Goal: Information Seeking & Learning: Find specific fact

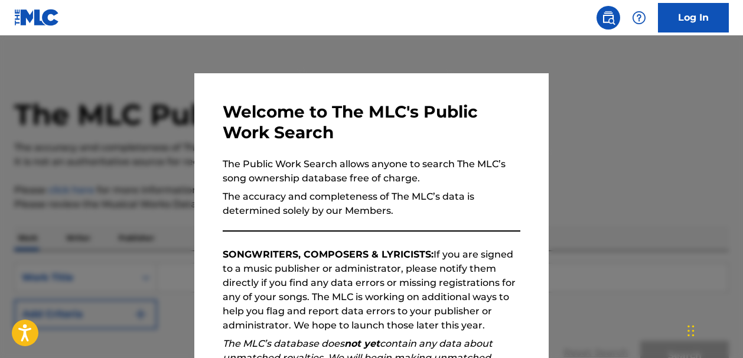
click at [602, 83] on div at bounding box center [371, 214] width 743 height 358
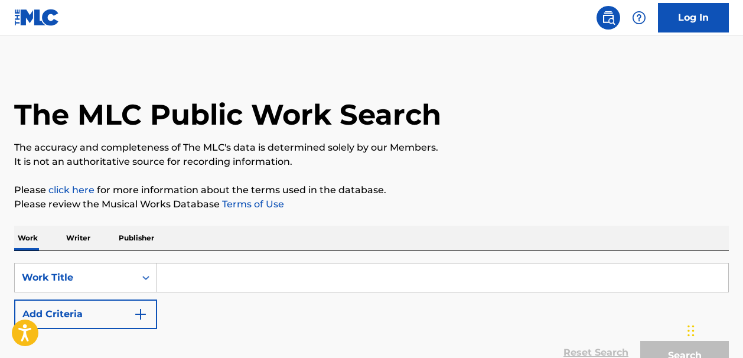
click at [181, 279] on input "Search Form" at bounding box center [442, 277] width 571 height 28
paste input "Let's Keep It Simple"
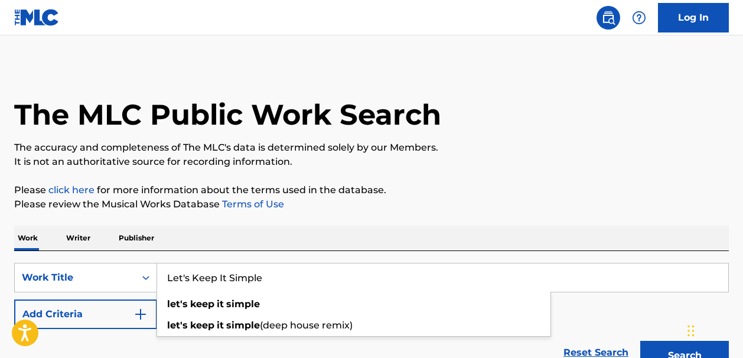
type input "Let's Keep It Simple"
click at [142, 317] on img "Search Form" at bounding box center [140, 314] width 14 height 14
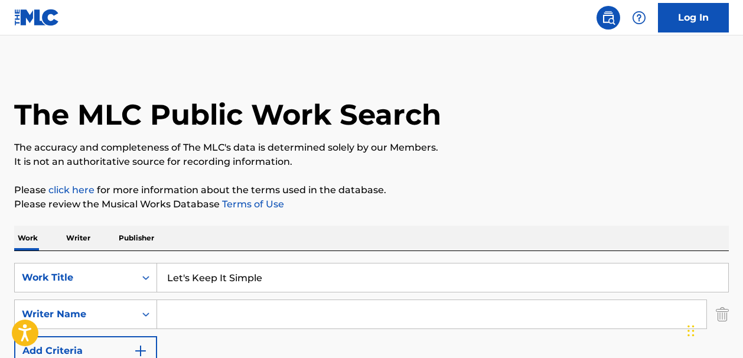
click at [177, 313] on input "Search Form" at bounding box center [431, 314] width 549 height 28
paste input "Cwothum VincentFrances Dye"
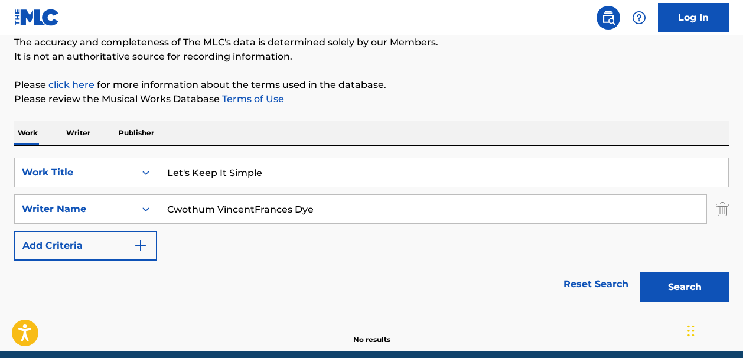
scroll to position [110, 0]
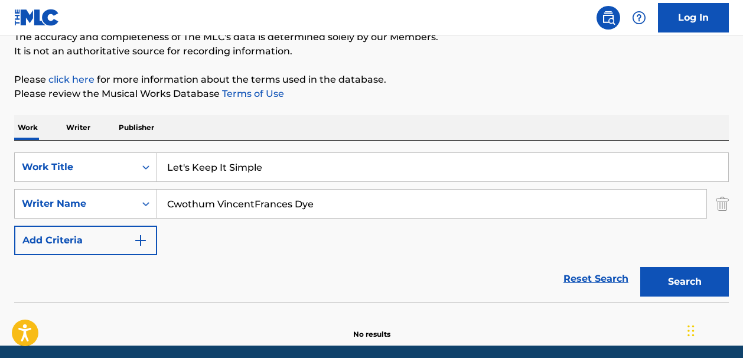
click at [656, 276] on button "Search" at bounding box center [684, 282] width 89 height 30
click at [254, 203] on input "Cwothum VincentFrances Dye" at bounding box center [431, 204] width 549 height 28
click at [659, 279] on button "Search" at bounding box center [684, 282] width 89 height 30
drag, startPoint x: 214, startPoint y: 205, endPoint x: 165, endPoint y: 205, distance: 49.0
click at [165, 205] on input "Cwothum [PERSON_NAME]" at bounding box center [431, 204] width 549 height 28
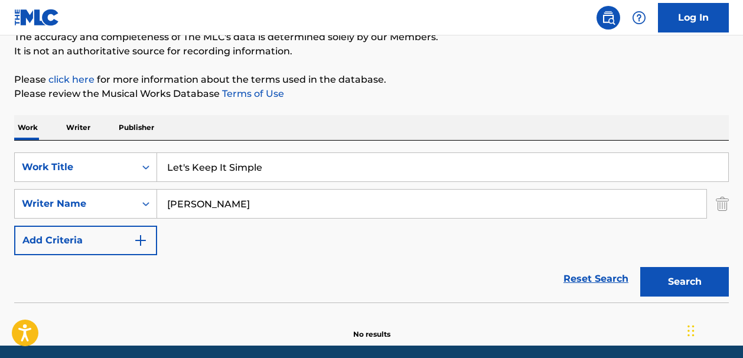
drag, startPoint x: 267, startPoint y: 205, endPoint x: 208, endPoint y: 204, distance: 59.6
click at [208, 204] on input "[PERSON_NAME]" at bounding box center [431, 204] width 549 height 28
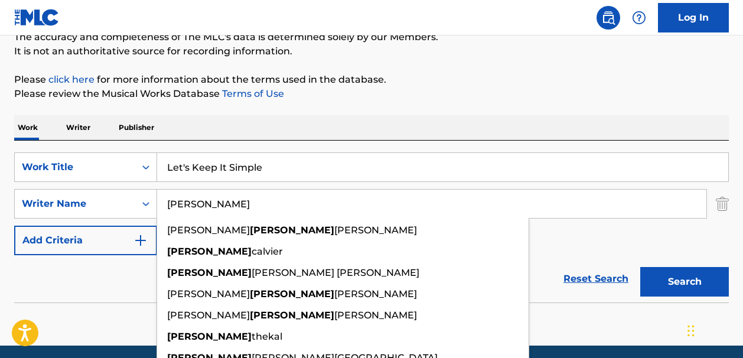
type input "[PERSON_NAME]"
click at [655, 277] on button "Search" at bounding box center [684, 282] width 89 height 30
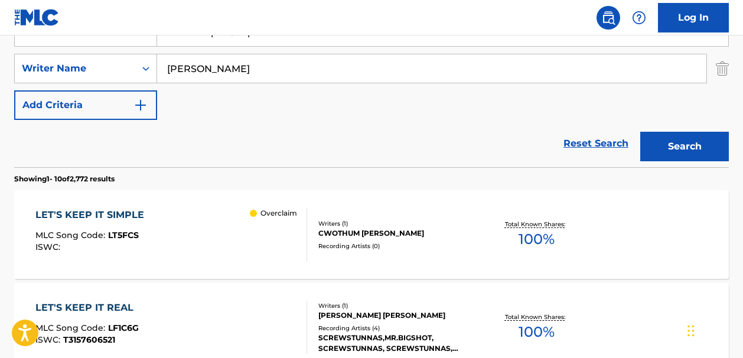
scroll to position [254, 0]
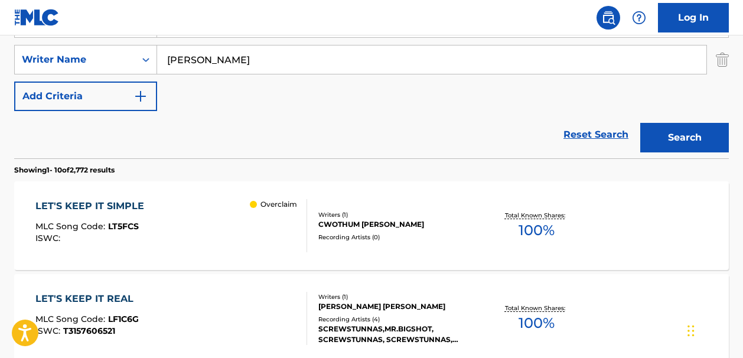
click at [531, 226] on span "100 %" at bounding box center [536, 230] width 36 height 21
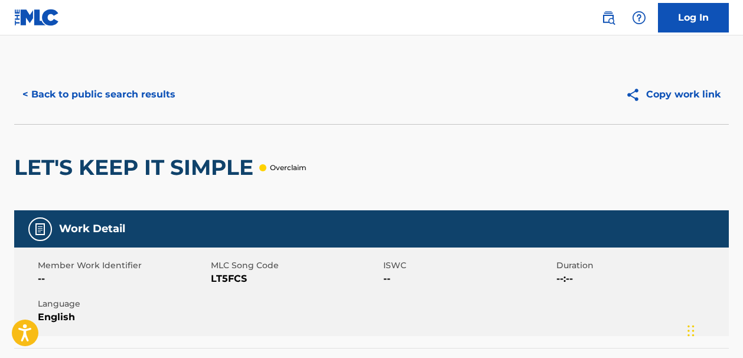
scroll to position [254, 0]
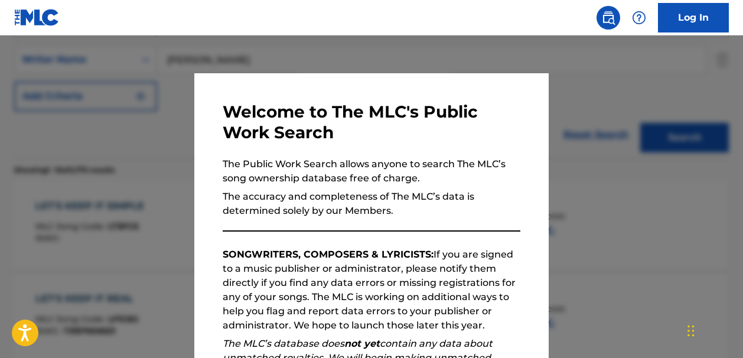
click at [436, 53] on div at bounding box center [371, 214] width 743 height 358
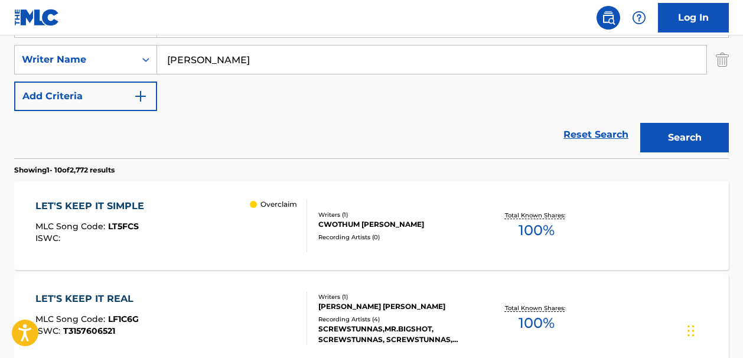
click at [580, 135] on link "Reset Search" at bounding box center [595, 135] width 77 height 26
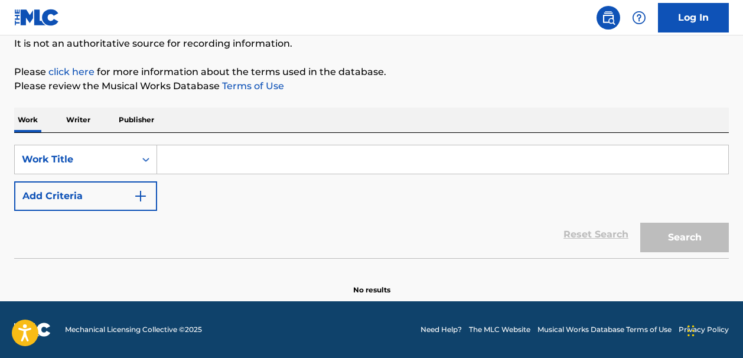
click at [205, 160] on input "Search Form" at bounding box center [442, 159] width 571 height 28
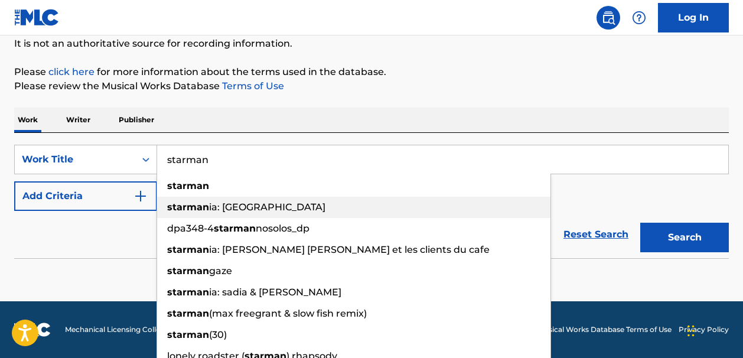
type input "starman"
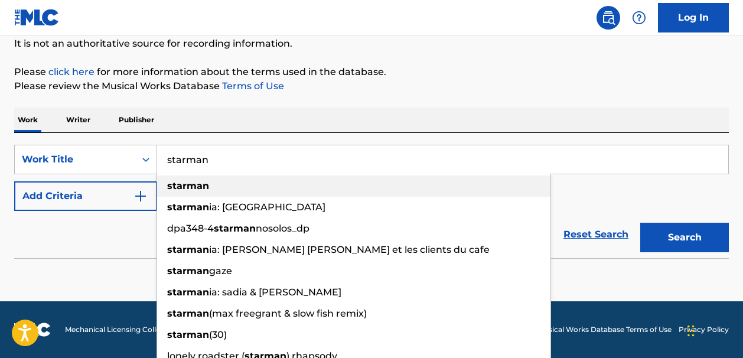
click at [192, 185] on strong "starman" at bounding box center [188, 185] width 42 height 11
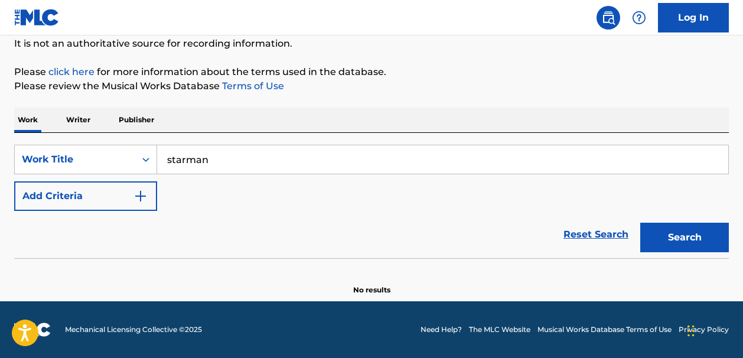
click at [135, 197] on img "Search Form" at bounding box center [140, 196] width 14 height 14
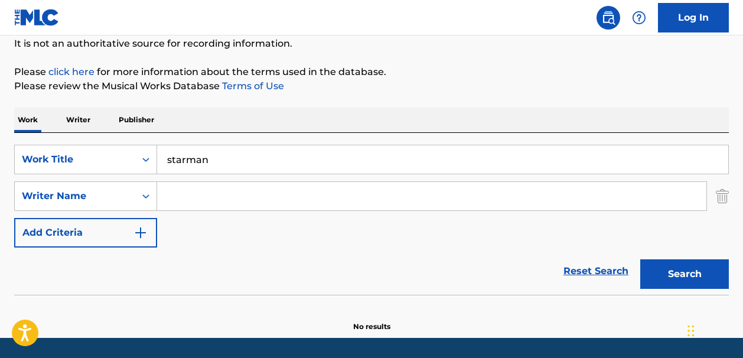
click at [174, 196] on input "Search Form" at bounding box center [431, 196] width 549 height 28
paste input "[PERSON_NAME]"
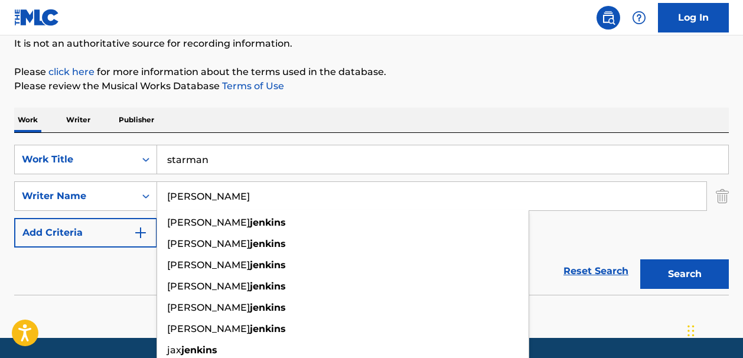
type input "[PERSON_NAME]"
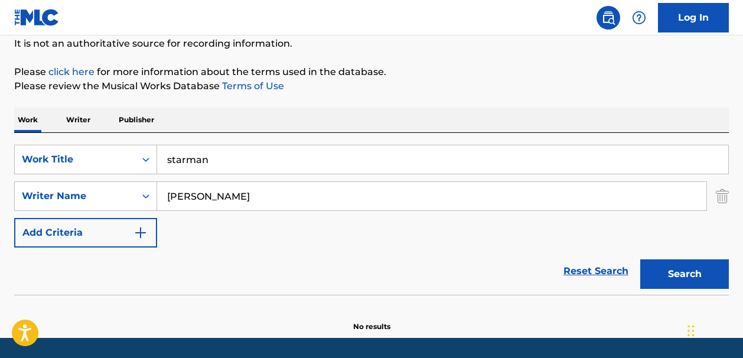
click at [653, 270] on button "Search" at bounding box center [684, 274] width 89 height 30
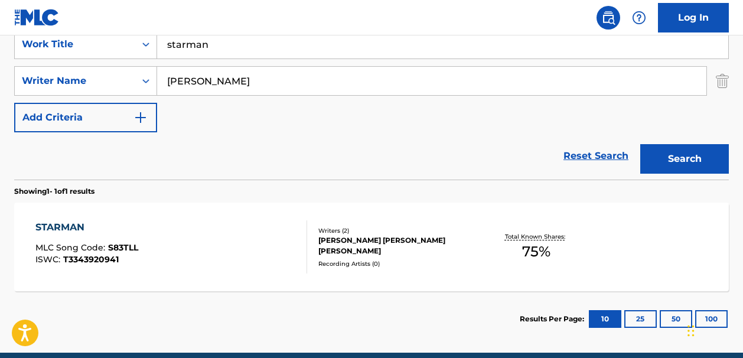
scroll to position [247, 0]
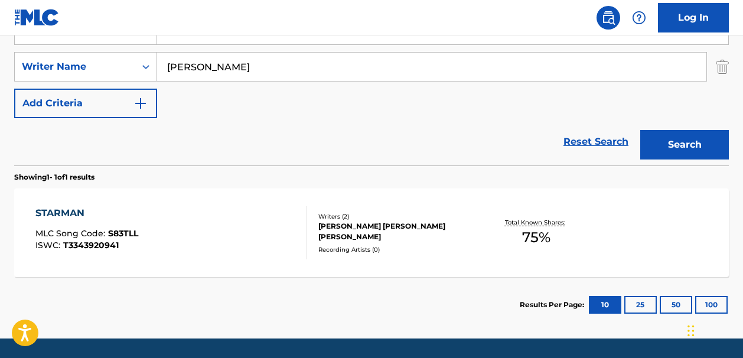
click at [567, 140] on link "Reset Search" at bounding box center [595, 142] width 77 height 26
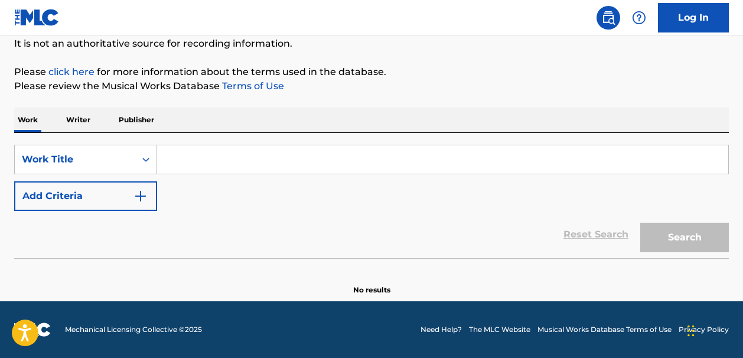
click at [187, 153] on input "Search Form" at bounding box center [442, 159] width 571 height 28
paste input "Stop Playing With Me"
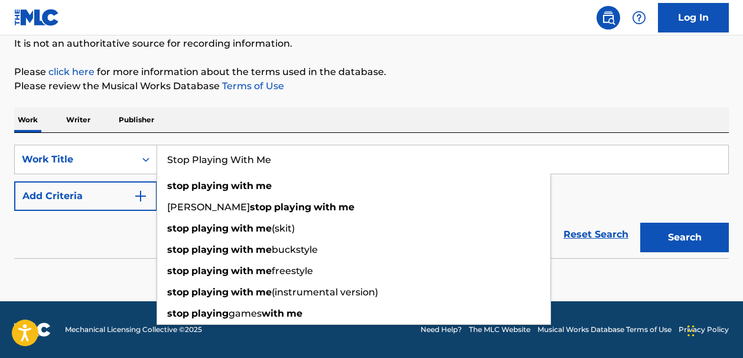
type input "Stop Playing With Me"
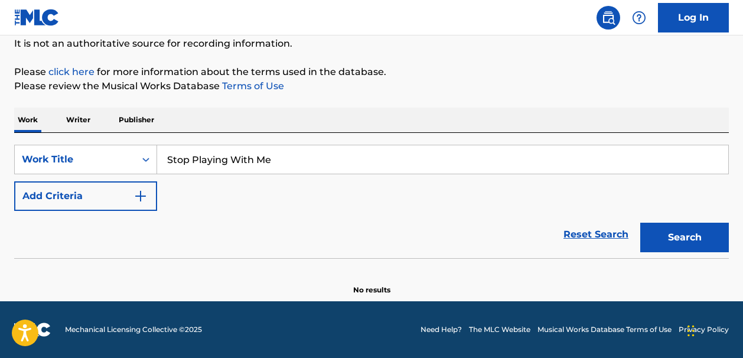
click at [140, 197] on img "Search Form" at bounding box center [140, 196] width 14 height 14
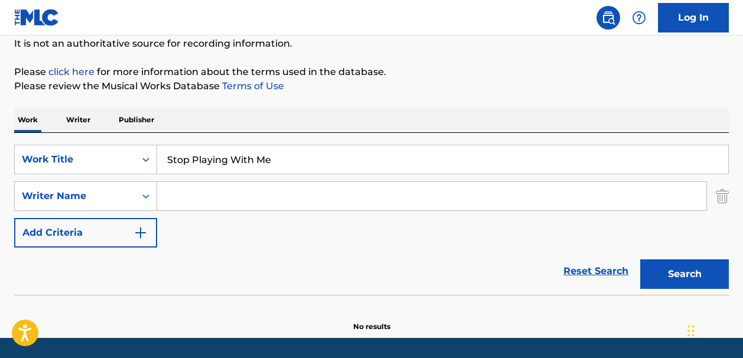
click at [170, 194] on input "Search Form" at bounding box center [431, 196] width 549 height 28
paste input "[PERSON_NAME]"
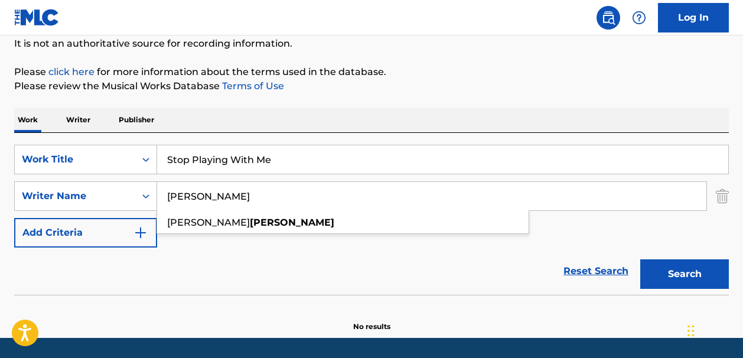
type input "[PERSON_NAME]"
click at [658, 272] on button "Search" at bounding box center [684, 274] width 89 height 30
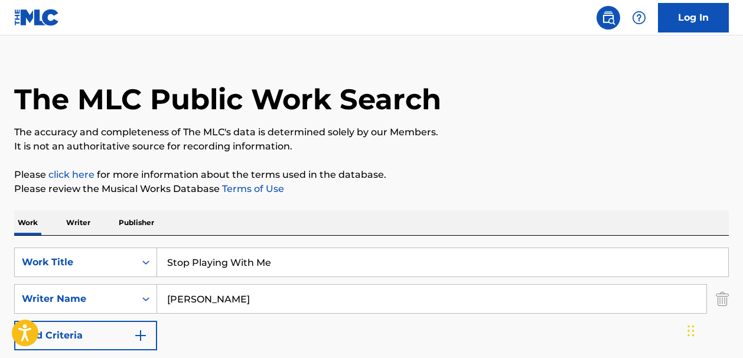
scroll to position [12, 0]
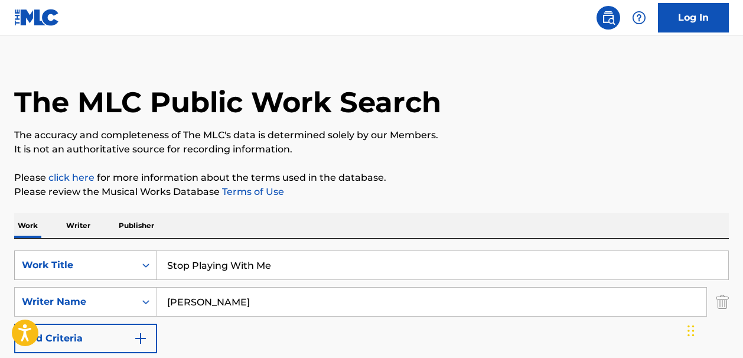
drag, startPoint x: 277, startPoint y: 264, endPoint x: 156, endPoint y: 266, distance: 120.5
click at [156, 266] on div "SearchWithCriteria5b777c03-8c10-430b-a1bb-1212bbd0b0cd Work Title Stop Playing …" at bounding box center [371, 265] width 714 height 30
paste input "Which One (feat. [GEOGRAPHIC_DATA])"
type input "Which One (feat. [GEOGRAPHIC_DATA])"
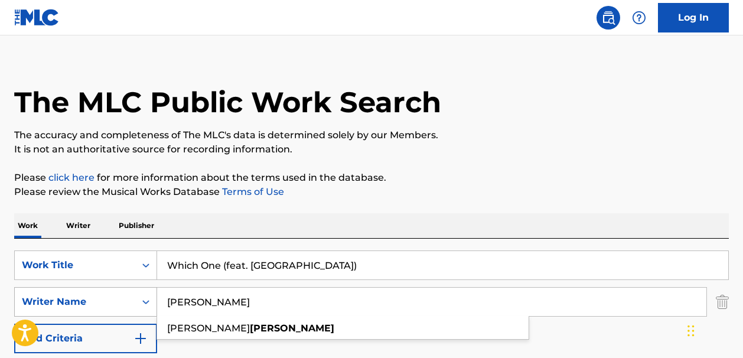
drag, startPoint x: 218, startPoint y: 302, endPoint x: 147, endPoint y: 301, distance: 70.9
click at [147, 301] on div "SearchWithCriteria242d0965-7fdd-463b-9828-1a0af1b19e7d Writer Name [PERSON_NAME…" at bounding box center [371, 302] width 714 height 30
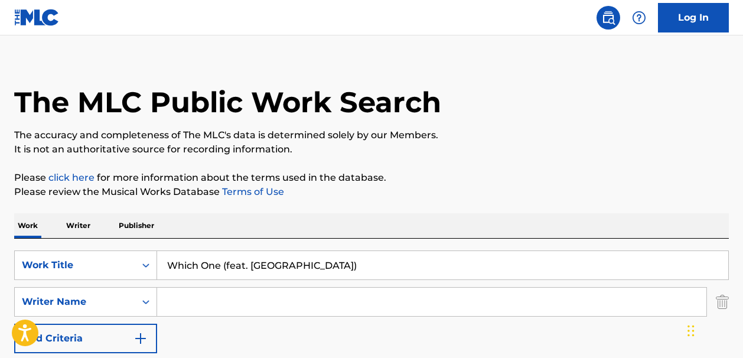
paste input "A. GrahamO. Caesar - Su"
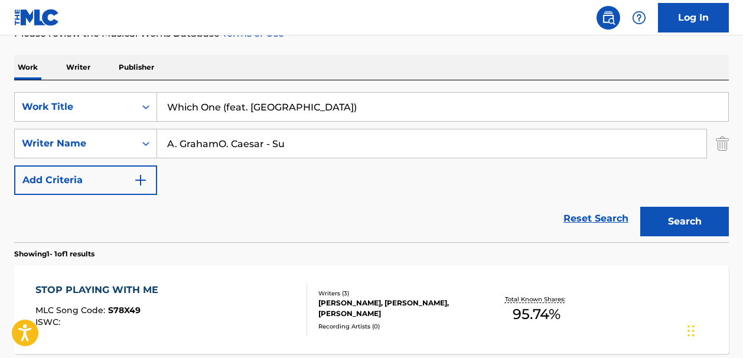
scroll to position [172, 0]
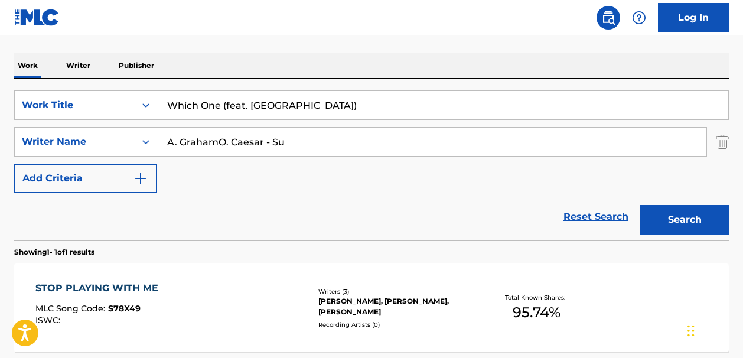
click at [651, 220] on button "Search" at bounding box center [684, 220] width 89 height 30
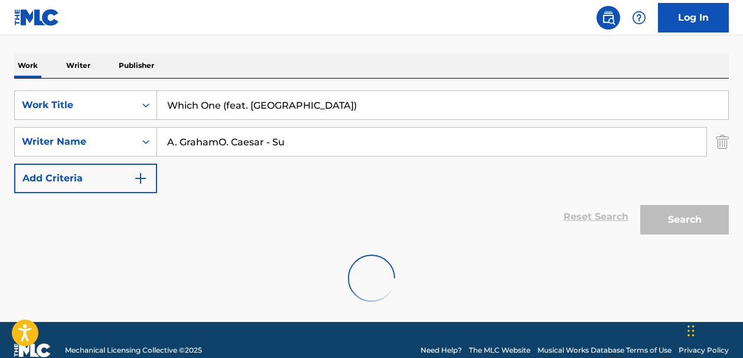
scroll to position [155, 0]
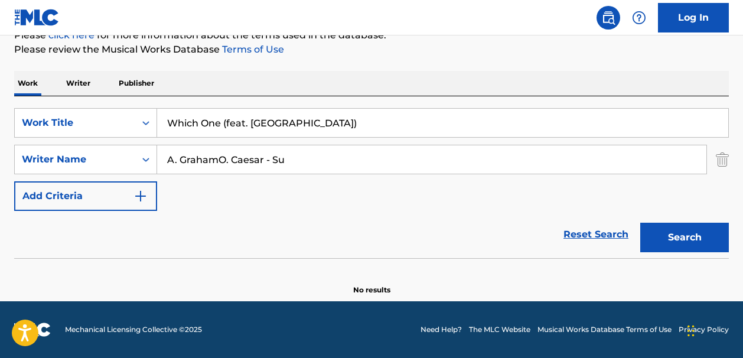
drag, startPoint x: 291, startPoint y: 161, endPoint x: 219, endPoint y: 159, distance: 72.1
click at [219, 159] on input "A. GrahamO. Caesar - Su" at bounding box center [431, 159] width 549 height 28
drag, startPoint x: 177, startPoint y: 162, endPoint x: 166, endPoint y: 162, distance: 11.2
click at [166, 162] on input "[PERSON_NAME]" at bounding box center [431, 159] width 549 height 28
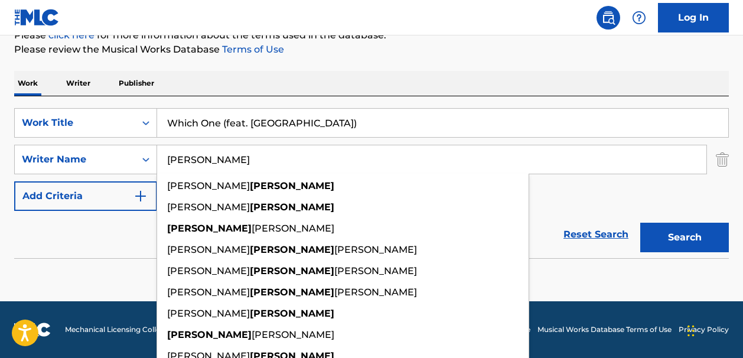
type input "[PERSON_NAME]"
click at [661, 228] on button "Search" at bounding box center [684, 238] width 89 height 30
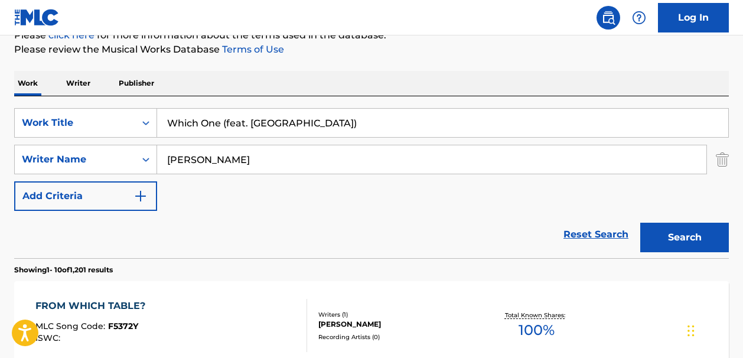
click at [590, 239] on link "Reset Search" at bounding box center [595, 234] width 77 height 26
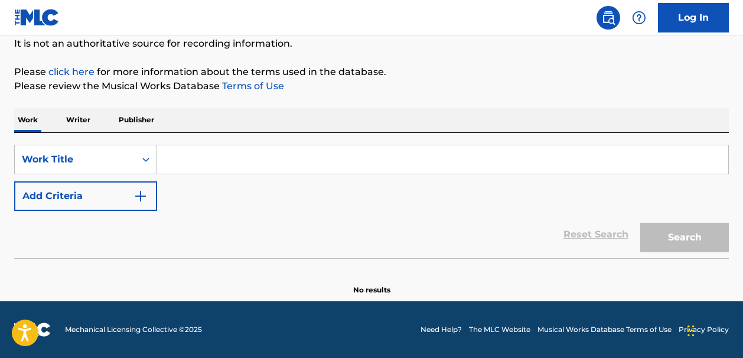
click at [184, 158] on input "Search Form" at bounding box center [442, 159] width 571 height 28
paste input "Monochromatic"
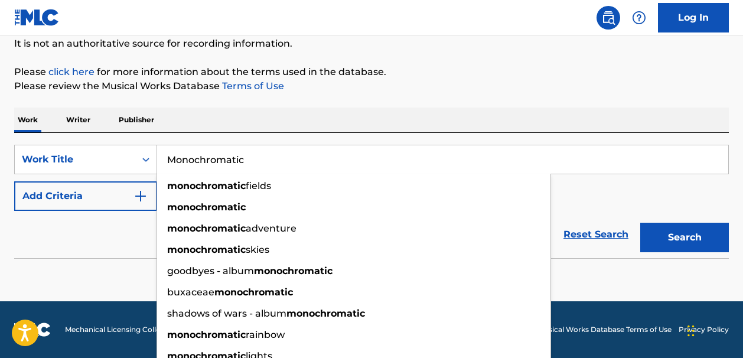
type input "Monochromatic"
click at [140, 194] on img "Search Form" at bounding box center [140, 196] width 14 height 14
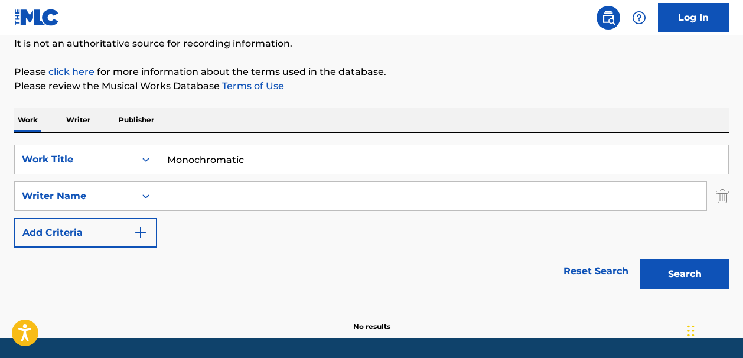
click at [165, 195] on input "Search Form" at bounding box center [431, 196] width 549 height 28
paste input "Petrou"
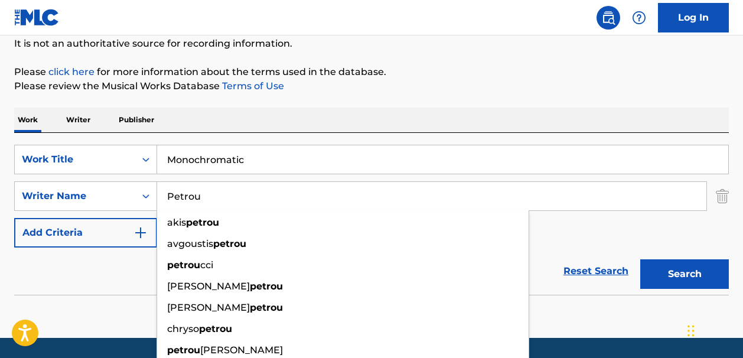
type input "Petrou"
click at [652, 272] on button "Search" at bounding box center [684, 274] width 89 height 30
drag, startPoint x: 205, startPoint y: 196, endPoint x: 163, endPoint y: 197, distance: 41.9
click at [163, 197] on input "Petrou" at bounding box center [431, 196] width 549 height 28
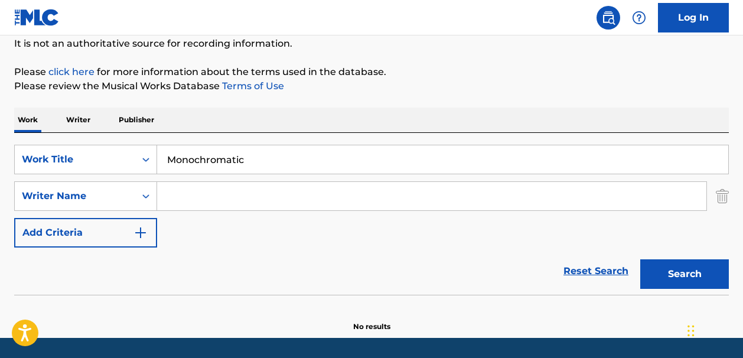
paste input "[PERSON_NAME]"
type input "[PERSON_NAME]"
click at [659, 275] on button "Search" at bounding box center [684, 274] width 89 height 30
click at [571, 268] on link "Reset Search" at bounding box center [595, 271] width 77 height 26
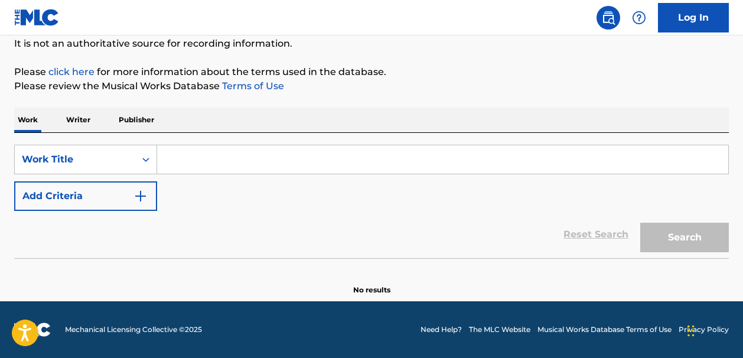
click at [181, 164] on input "Search Form" at bounding box center [442, 159] width 571 height 28
paste input "Drapetomania (feat. BabyChiefDoit)"
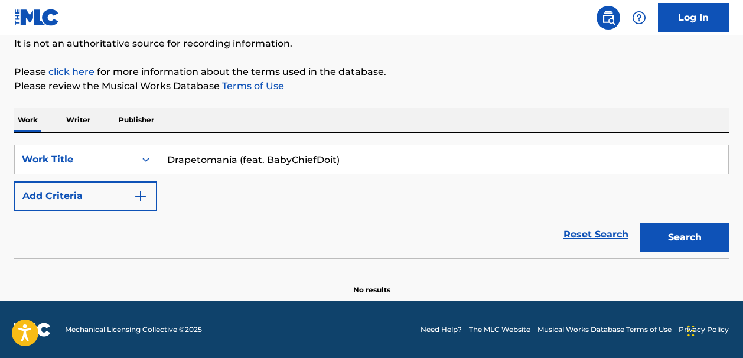
type input "Drapetomania (feat. BabyChiefDoit)"
click at [141, 195] on img "Search Form" at bounding box center [140, 196] width 14 height 14
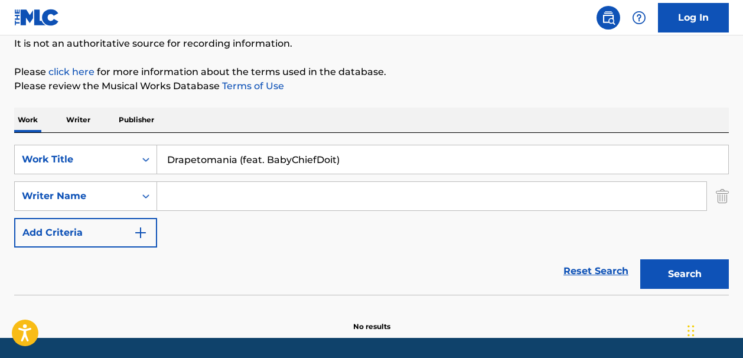
click at [194, 195] on input "Search Form" at bounding box center [431, 196] width 549 height 28
paste input "[PERSON_NAME]"
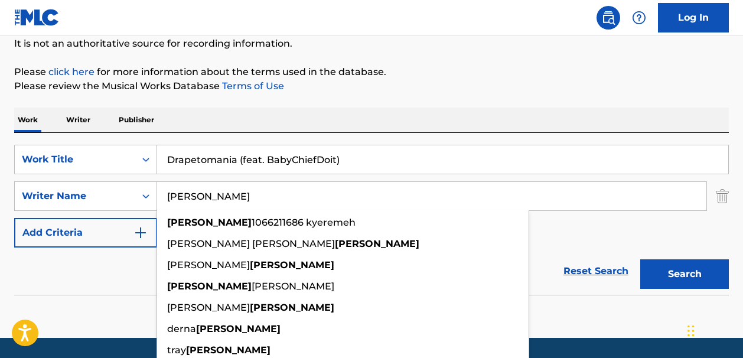
type input "[PERSON_NAME]"
click at [655, 272] on button "Search" at bounding box center [684, 274] width 89 height 30
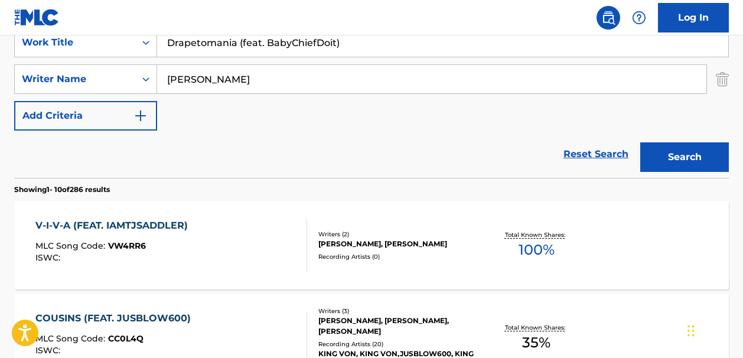
scroll to position [210, 0]
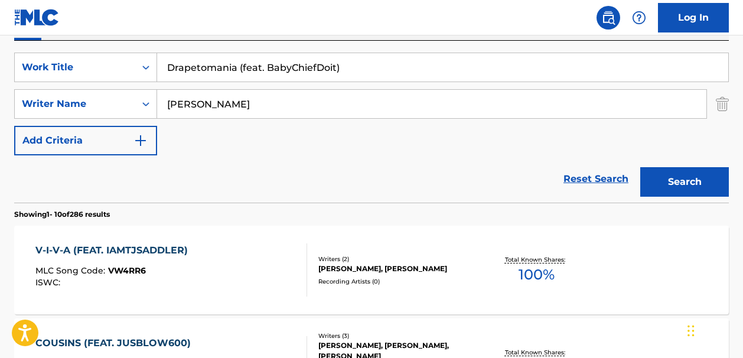
click at [604, 177] on link "Reset Search" at bounding box center [595, 179] width 77 height 26
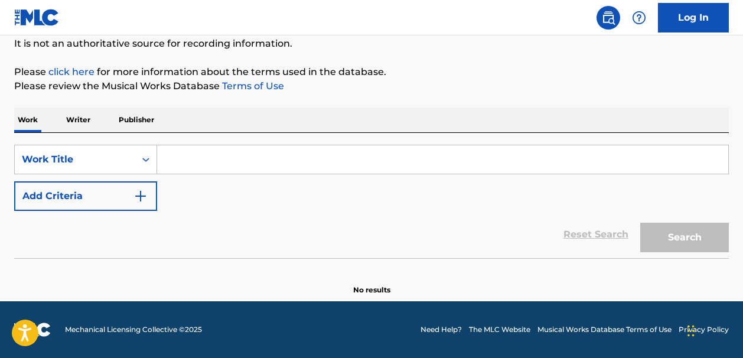
scroll to position [118, 0]
click at [174, 166] on input "Search Form" at bounding box center [442, 159] width 571 height 28
paste input "Burn Ya Block"
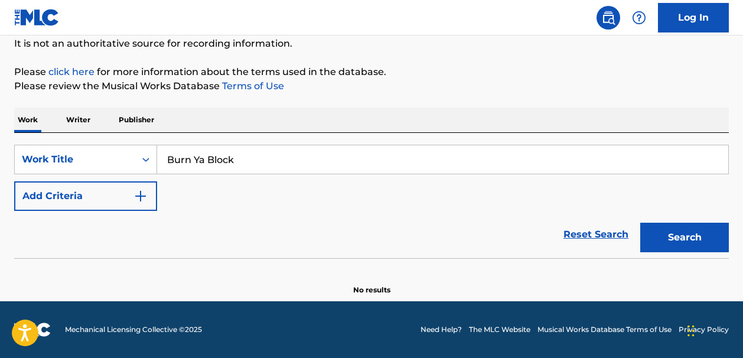
type input "Burn Ya Block"
click at [139, 194] on img "Search Form" at bounding box center [140, 196] width 14 height 14
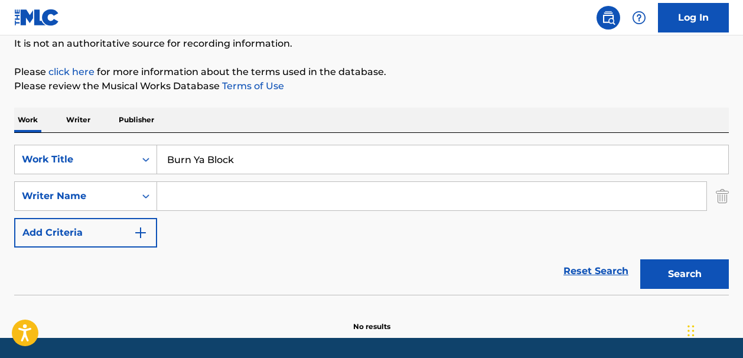
click at [182, 198] on input "Search Form" at bounding box center [431, 196] width 549 height 28
paste input "[PERSON_NAME]"
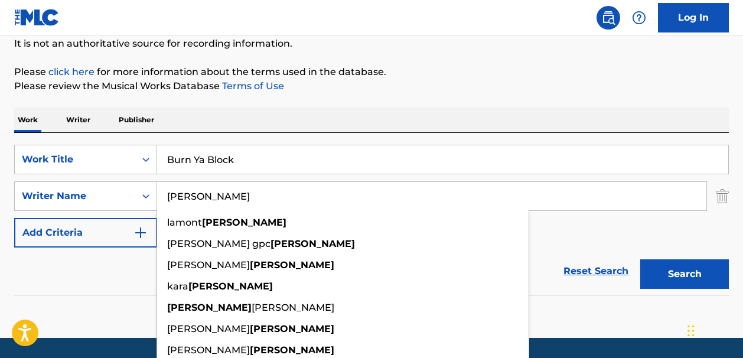
type input "[PERSON_NAME]"
click at [662, 276] on button "Search" at bounding box center [684, 274] width 89 height 30
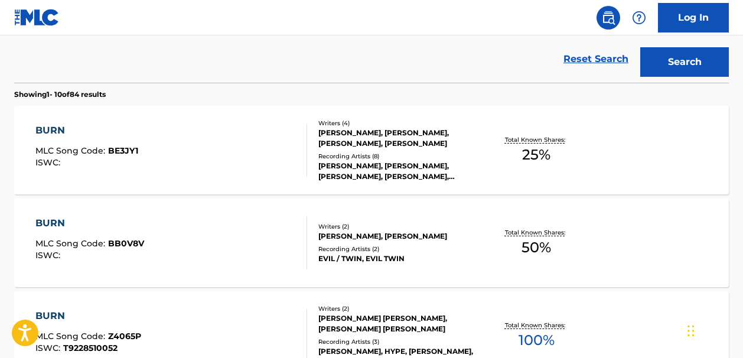
scroll to position [0, 0]
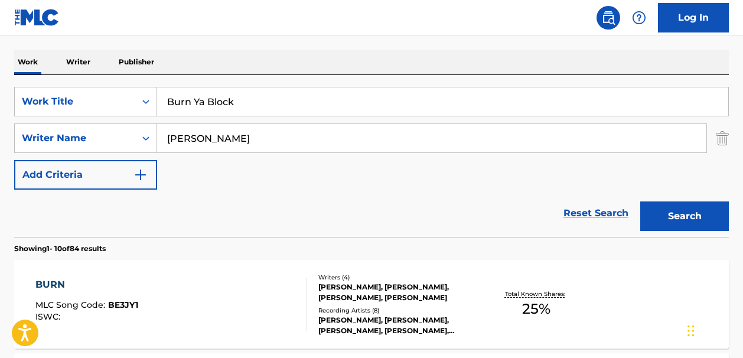
click at [596, 210] on link "Reset Search" at bounding box center [595, 213] width 77 height 26
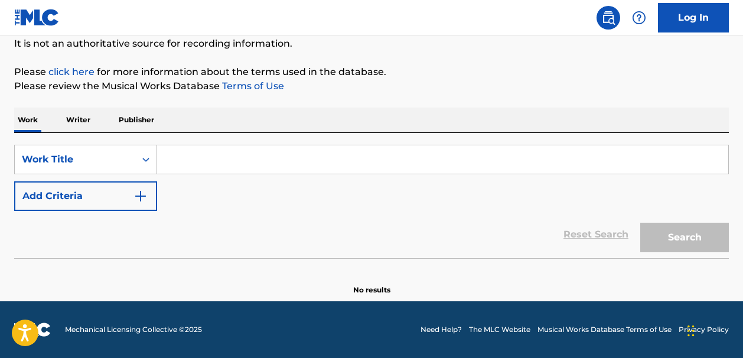
click at [200, 152] on input "Search Form" at bounding box center [442, 159] width 571 height 28
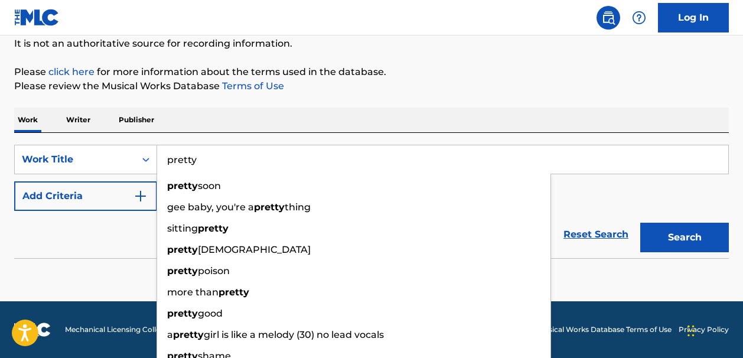
type input "pretty"
click at [139, 197] on img "Search Form" at bounding box center [140, 196] width 14 height 14
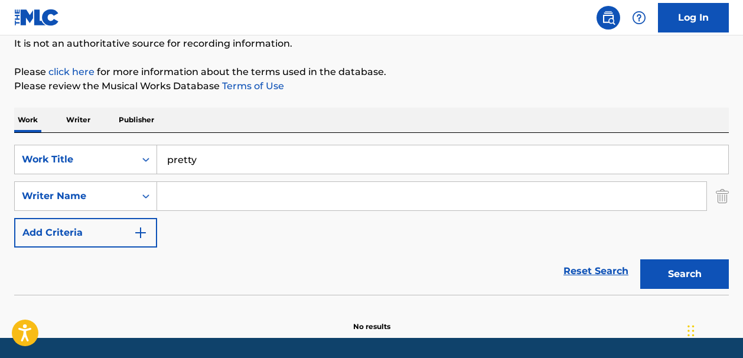
click at [172, 194] on input "Search Form" at bounding box center [431, 196] width 549 height 28
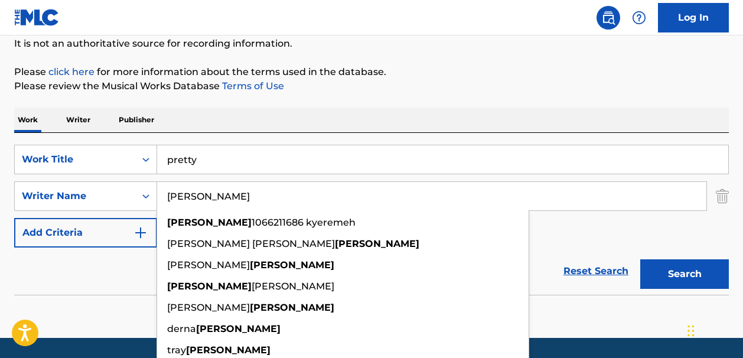
type input "[PERSON_NAME]"
click at [658, 273] on button "Search" at bounding box center [684, 274] width 89 height 30
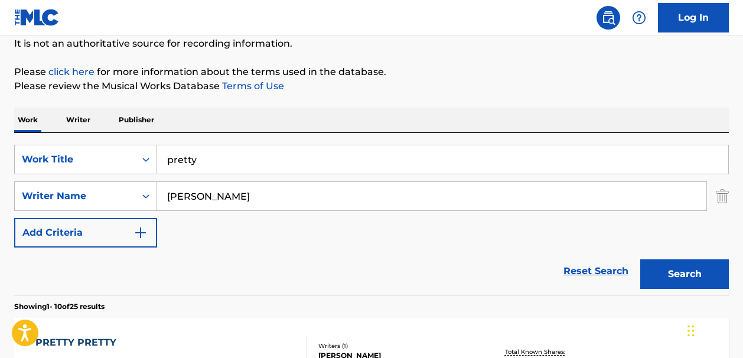
click at [574, 269] on link "Reset Search" at bounding box center [595, 271] width 77 height 26
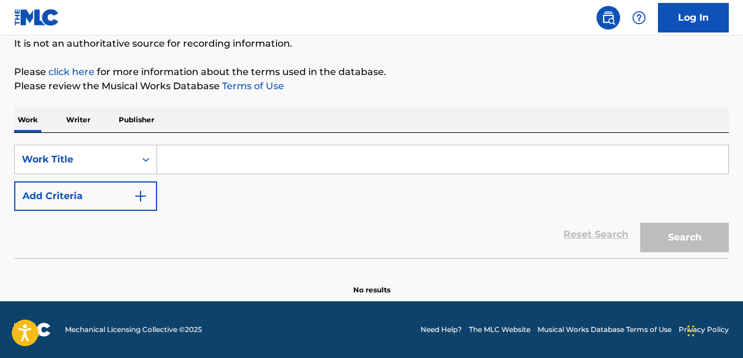
click at [193, 159] on input "Search Form" at bounding box center [442, 159] width 571 height 28
paste input "WILDFLOWER"
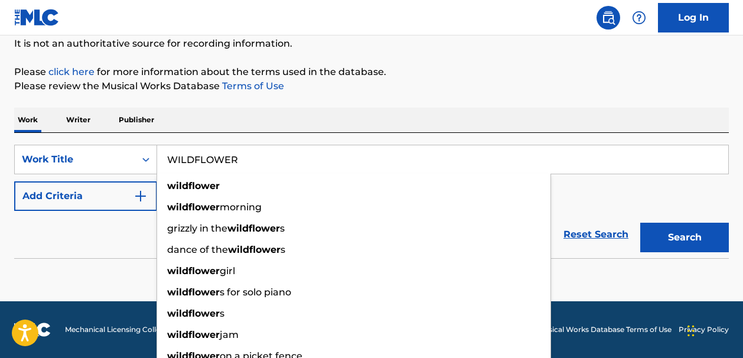
type input "WILDFLOWER"
click at [143, 198] on img "Search Form" at bounding box center [140, 196] width 14 height 14
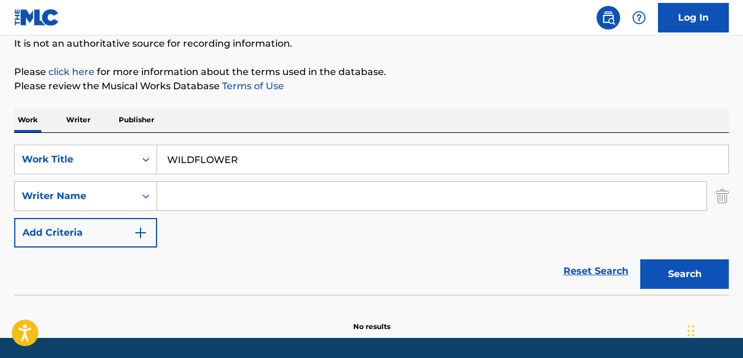
click at [164, 197] on input "Search Form" at bounding box center [431, 196] width 549 height 28
paste input "[PERSON_NAME]"
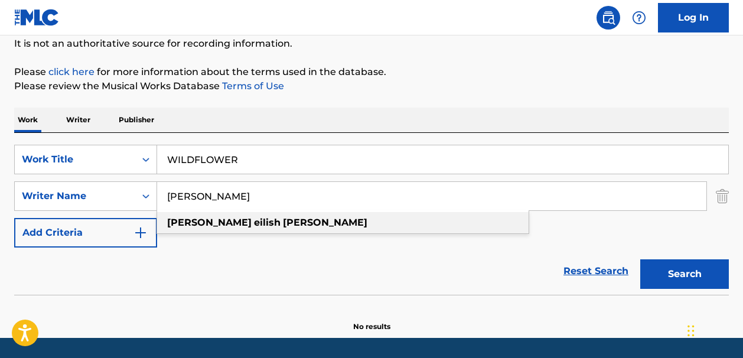
click at [283, 226] on strong "[PERSON_NAME]" at bounding box center [325, 222] width 84 height 11
type input "[PERSON_NAME]"
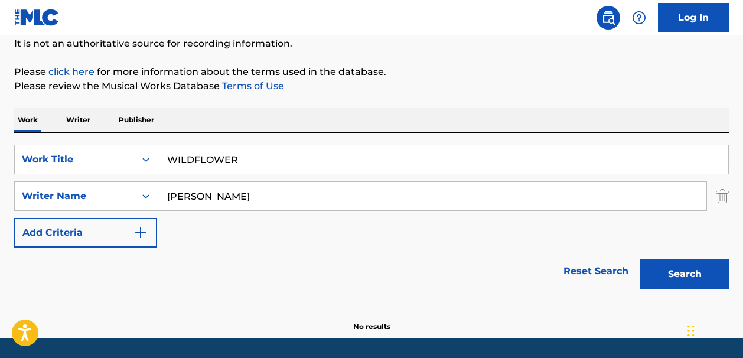
click at [657, 275] on button "Search" at bounding box center [684, 274] width 89 height 30
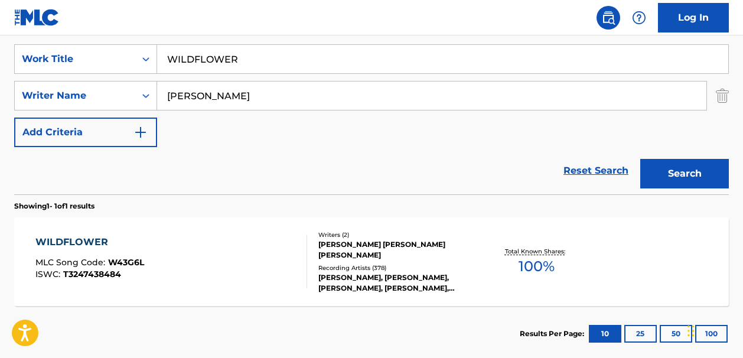
scroll to position [218, 0]
click at [532, 265] on span "100 %" at bounding box center [536, 266] width 36 height 21
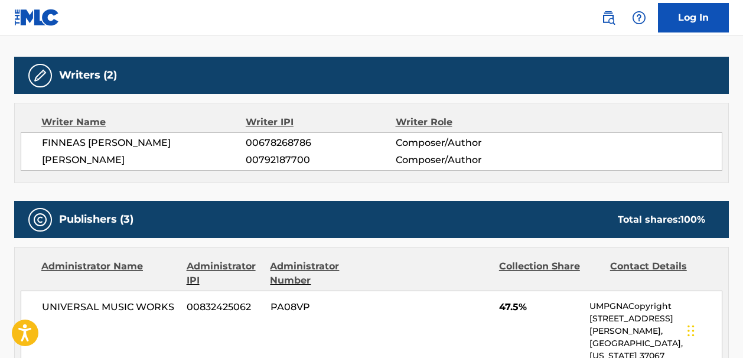
scroll to position [360, 0]
